Goal: Contribute content

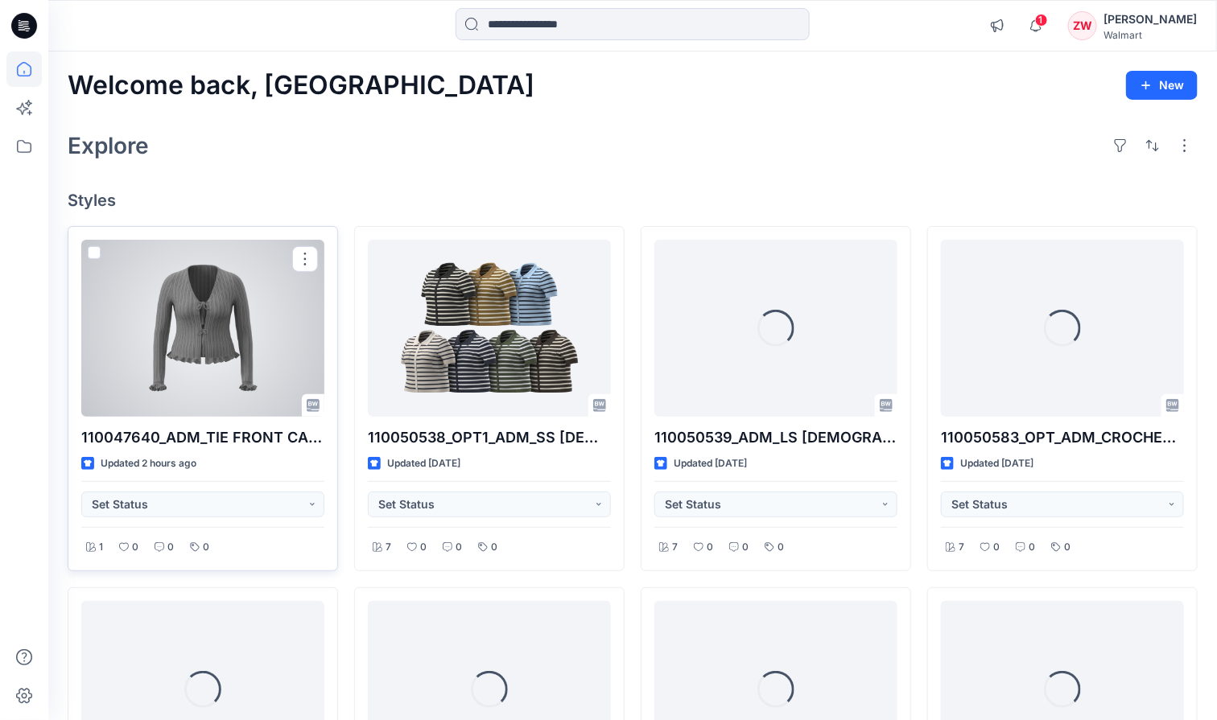
click at [181, 313] on div at bounding box center [202, 328] width 243 height 177
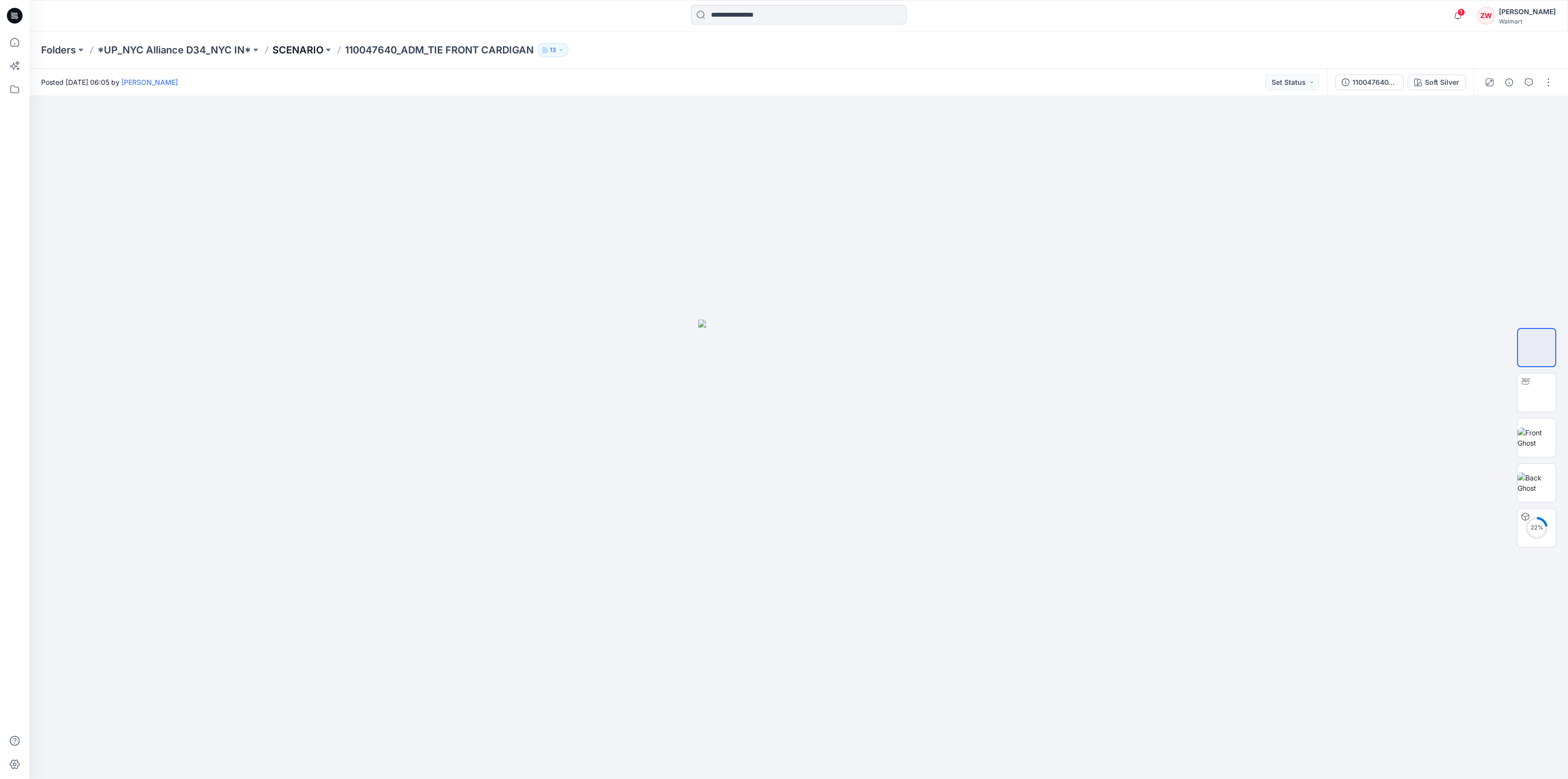
click at [287, 45] on p "SCENARIO" at bounding box center [298, 50] width 51 height 14
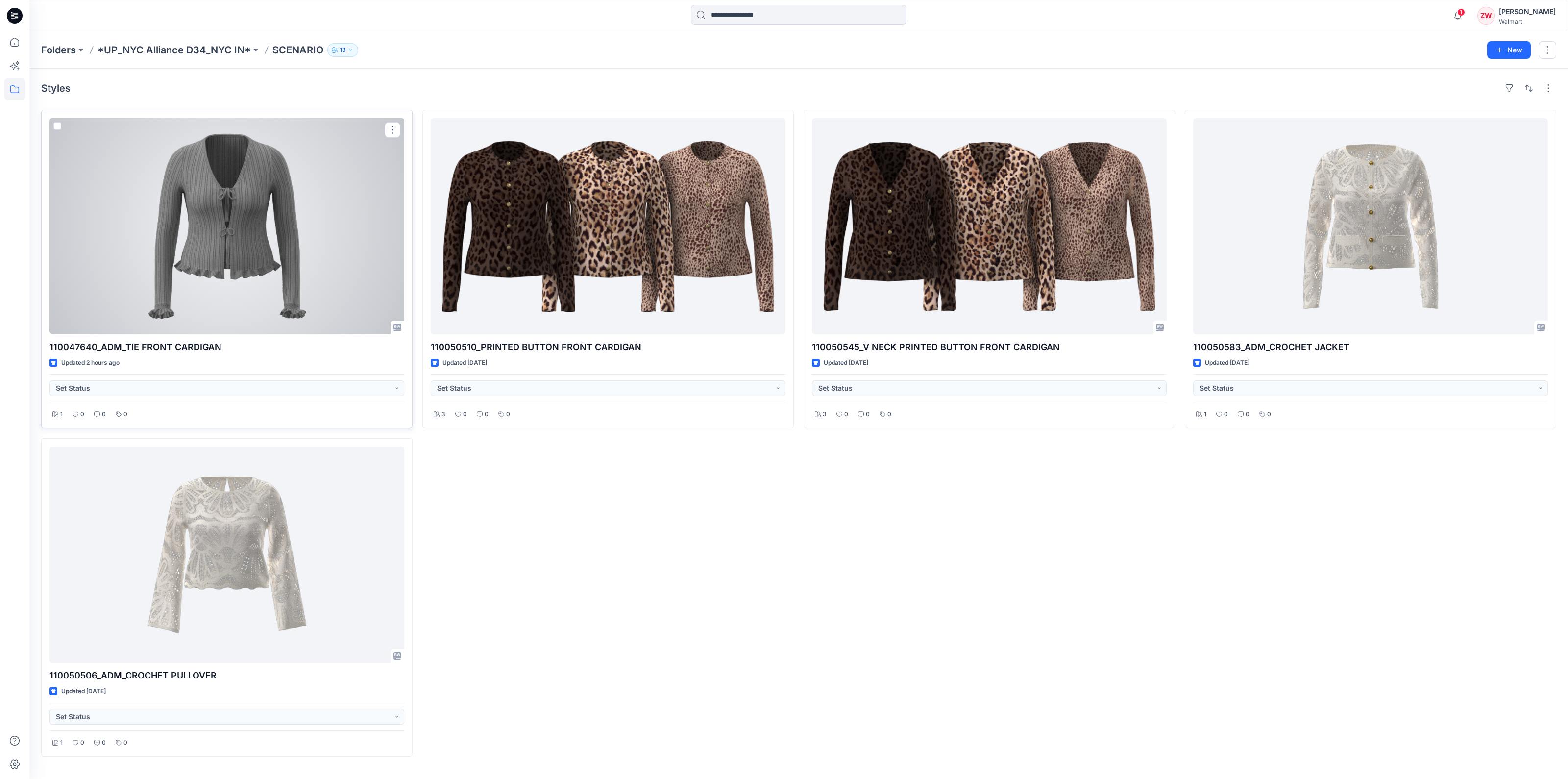
click at [295, 205] on div at bounding box center [226, 226] width 355 height 216
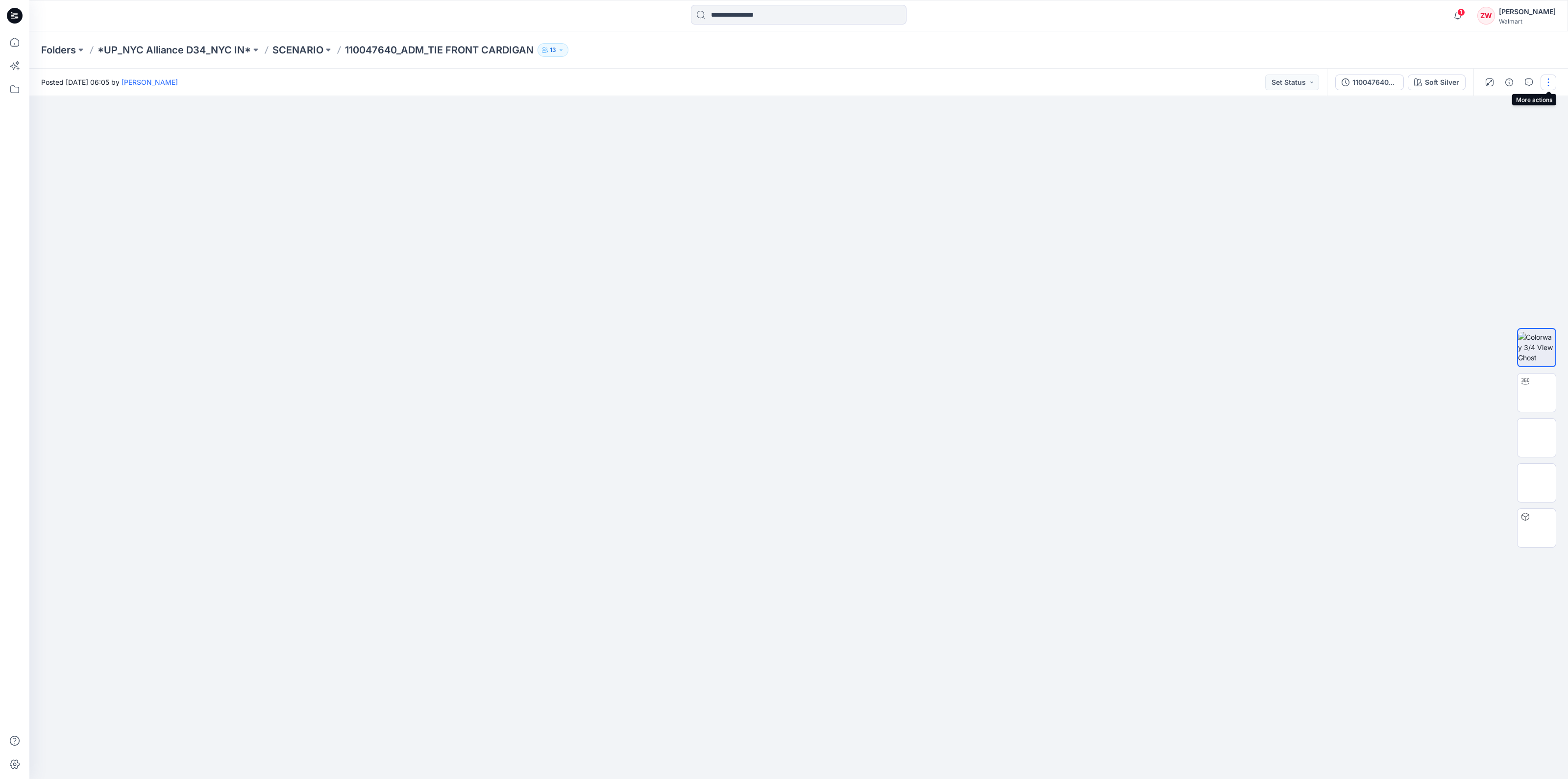
click at [740, 78] on button "button" at bounding box center [1549, 82] width 16 height 16
click at [740, 133] on button "Edit" at bounding box center [1507, 133] width 90 height 18
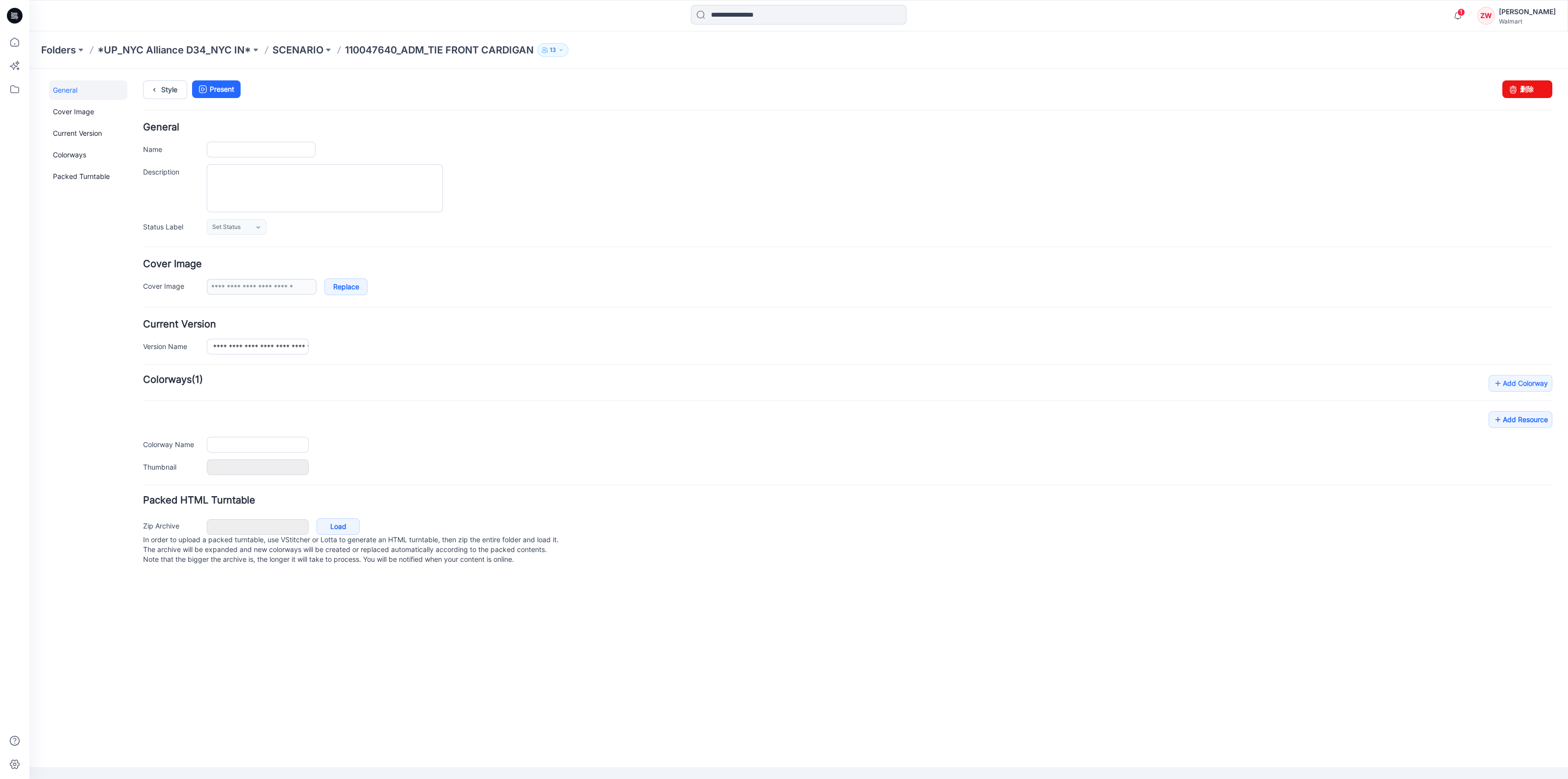
type input "**********"
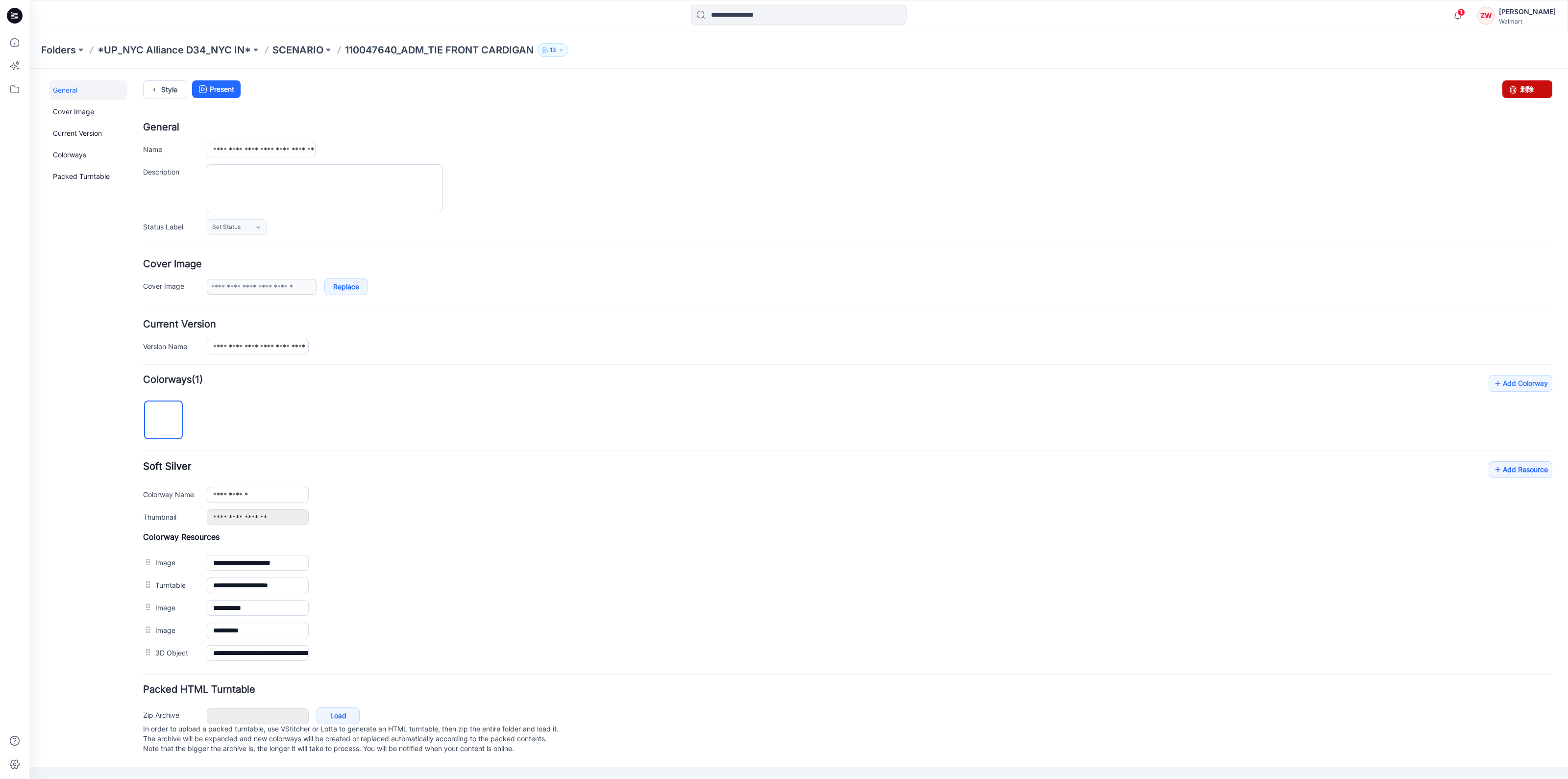
drag, startPoint x: 881, startPoint y: 123, endPoint x: 1521, endPoint y: 84, distance: 641.2
click at [1521, 84] on link "删除" at bounding box center [1527, 89] width 50 height 18
